Goal: Information Seeking & Learning: Learn about a topic

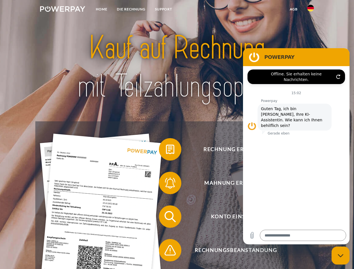
click at [62, 10] on img at bounding box center [62, 9] width 45 height 6
click at [310, 10] on img at bounding box center [310, 8] width 7 height 7
click at [293, 9] on link "agb" at bounding box center [293, 9] width 17 height 10
click at [166, 150] on span at bounding box center [162, 149] width 28 height 28
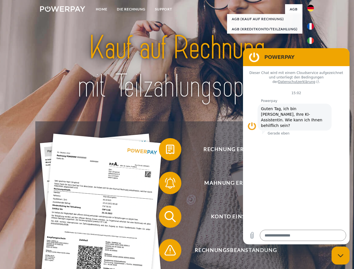
click at [166, 184] on span at bounding box center [162, 183] width 28 height 28
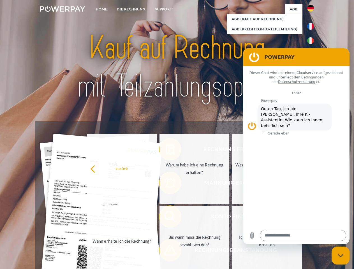
click at [166, 218] on link "Bis wann muss die Rechnung bezahlt werden?" at bounding box center [194, 241] width 70 height 70
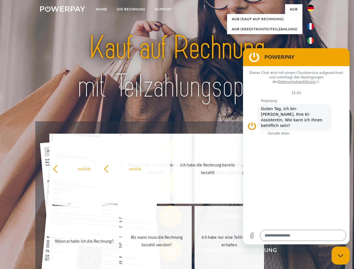
click at [166, 251] on span at bounding box center [162, 250] width 28 height 28
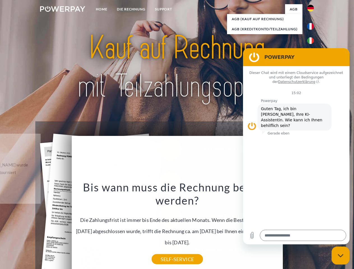
click at [340, 256] on icon "Messaging-Fenster schließen" at bounding box center [341, 256] width 6 height 4
type textarea "*"
